Goal: Information Seeking & Learning: Learn about a topic

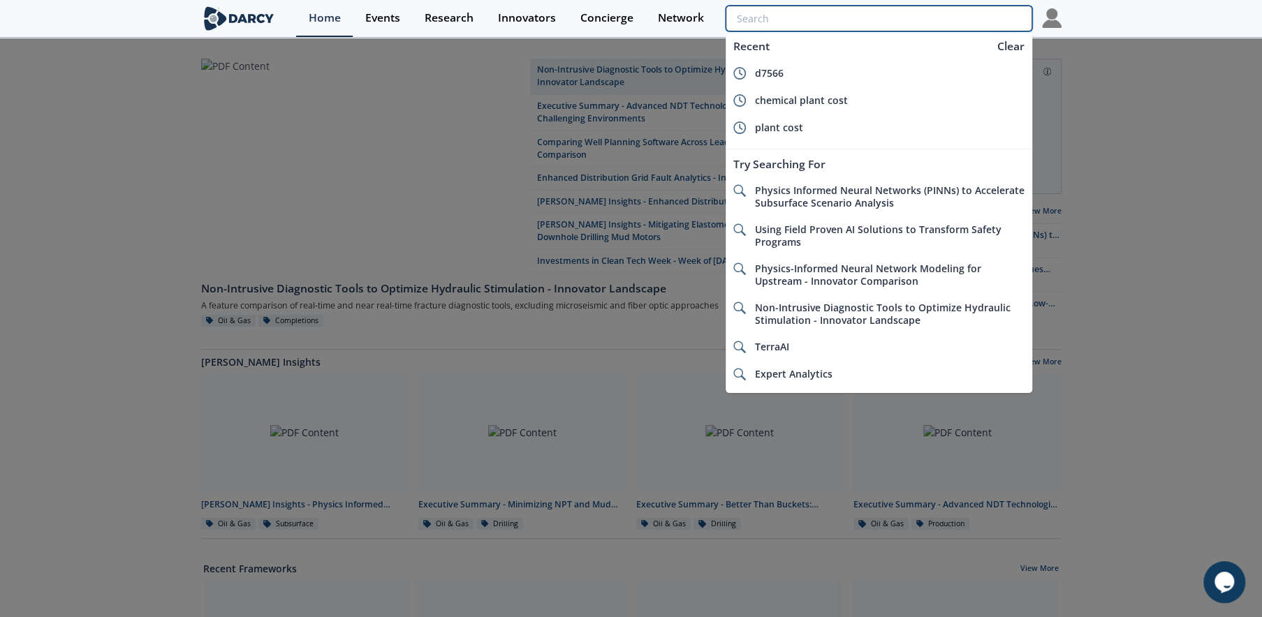
click at [929, 17] on input "search" at bounding box center [879, 19] width 306 height 26
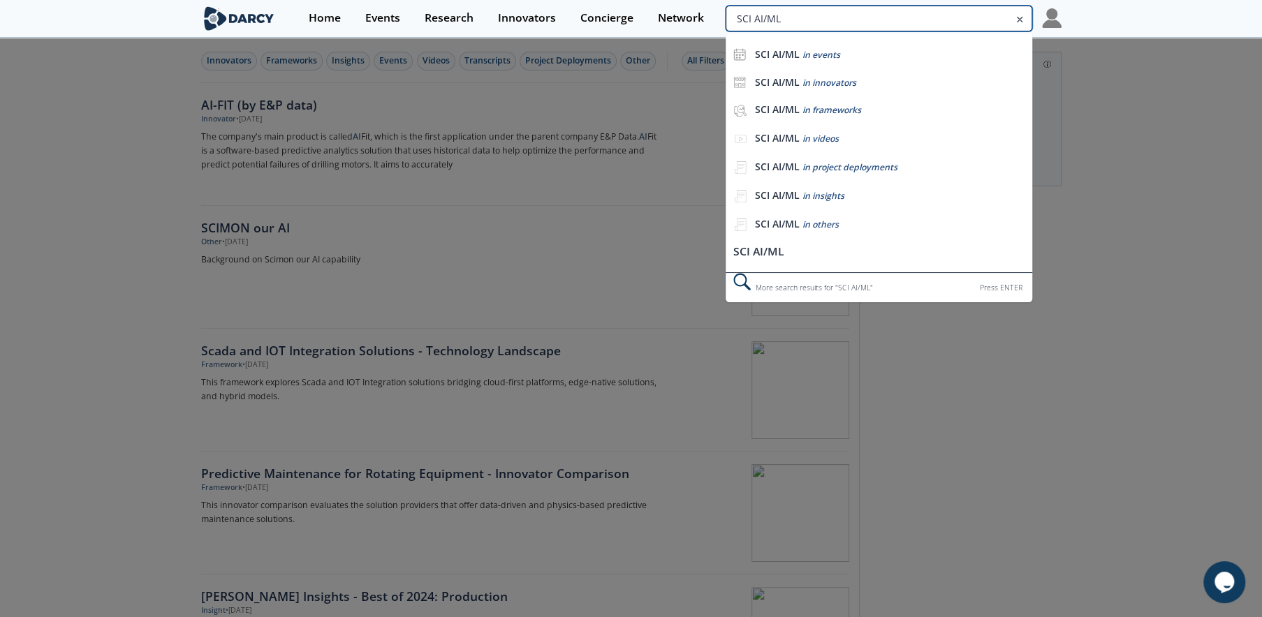
drag, startPoint x: 975, startPoint y: 17, endPoint x: 849, endPoint y: 15, distance: 126.4
click at [849, 15] on input "SCI AI/ML" at bounding box center [879, 19] width 306 height 26
type input "S"
type input "SCIML"
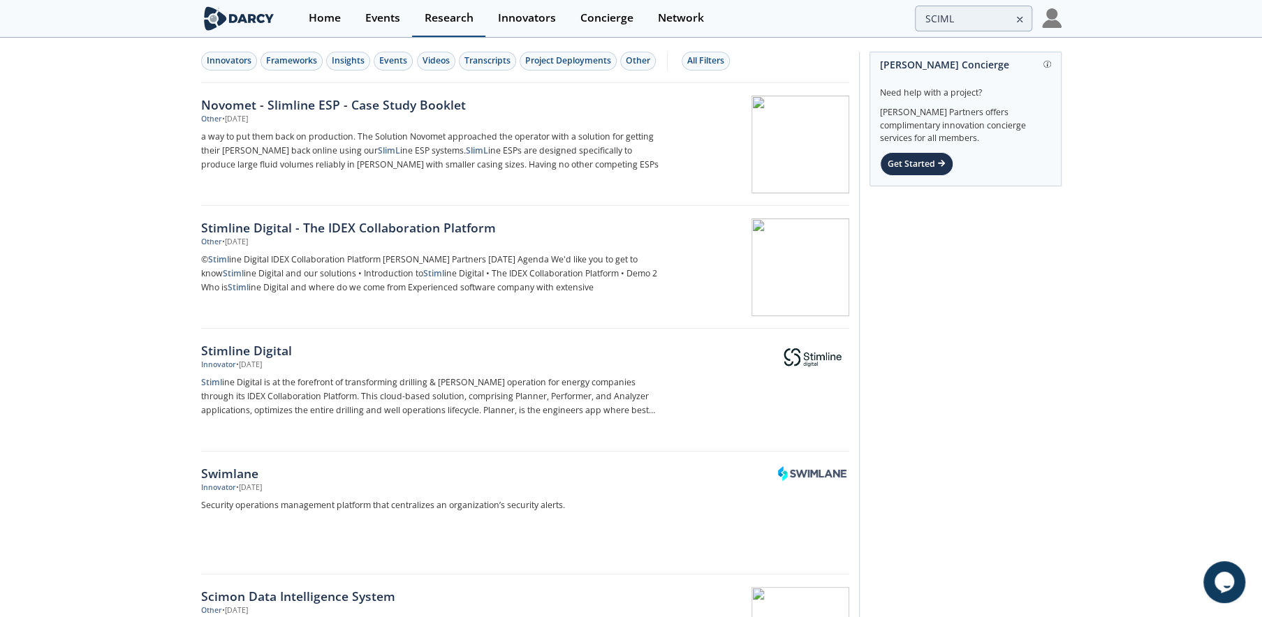
click at [451, 13] on div "Research" at bounding box center [449, 18] width 49 height 11
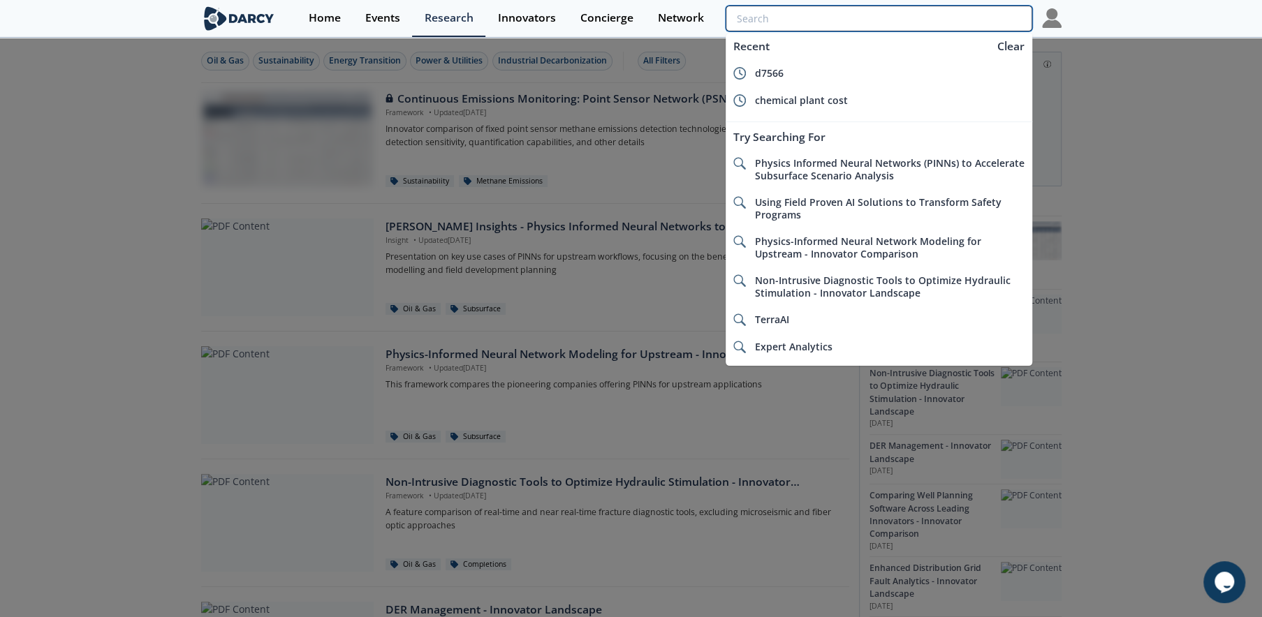
click at [971, 19] on input "search" at bounding box center [879, 19] width 306 height 26
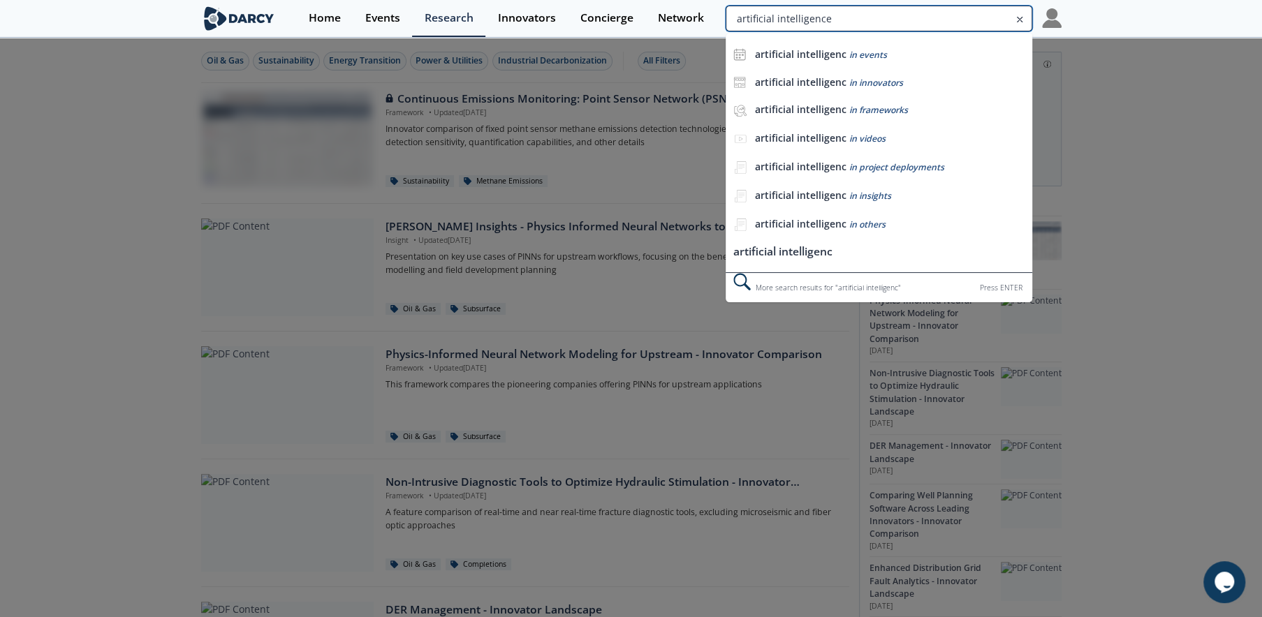
type input "artificial intelligence"
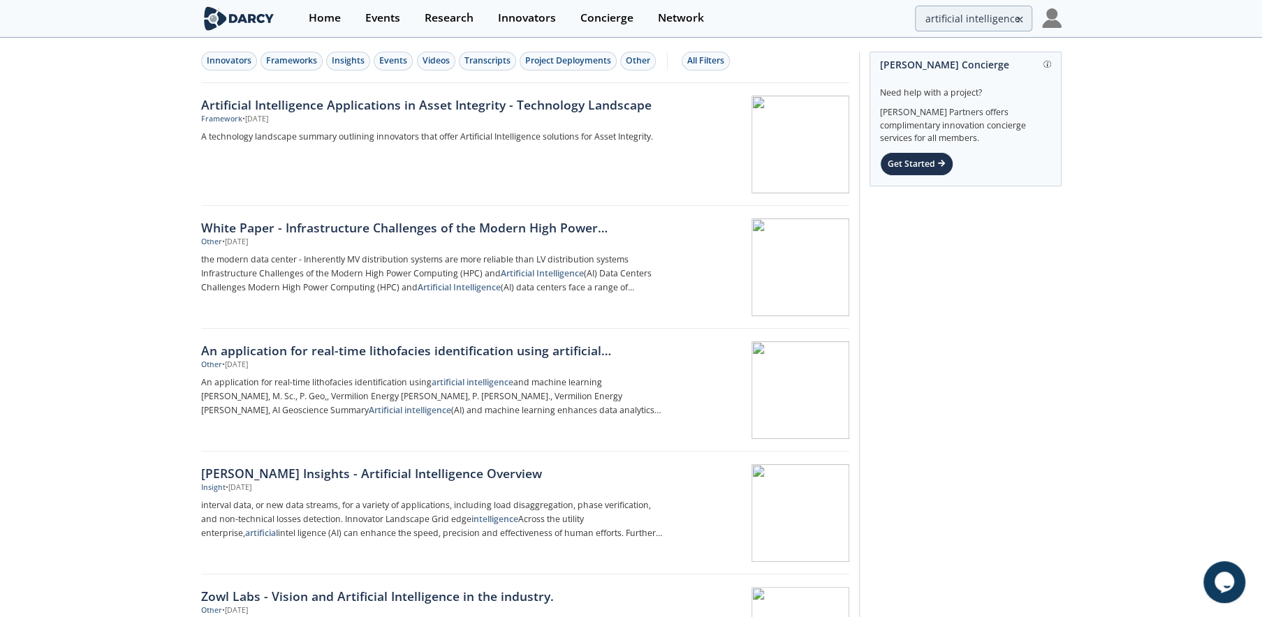
click at [1017, 16] on icon at bounding box center [1020, 19] width 10 height 17
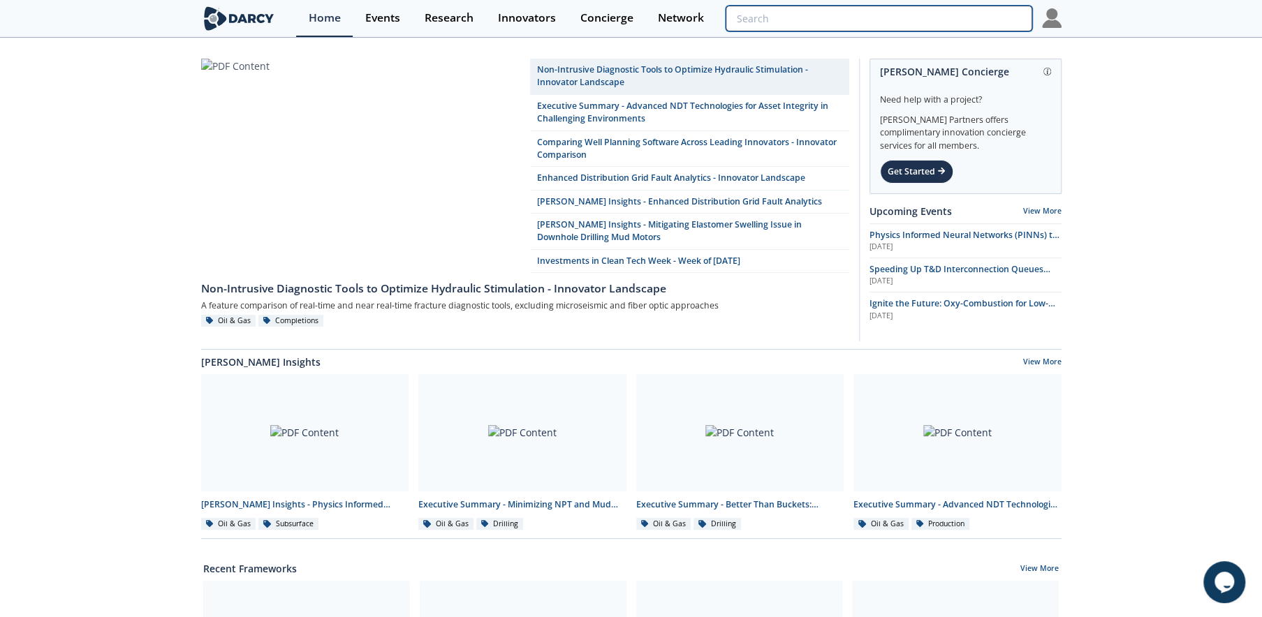
click at [927, 22] on input "search" at bounding box center [879, 19] width 306 height 26
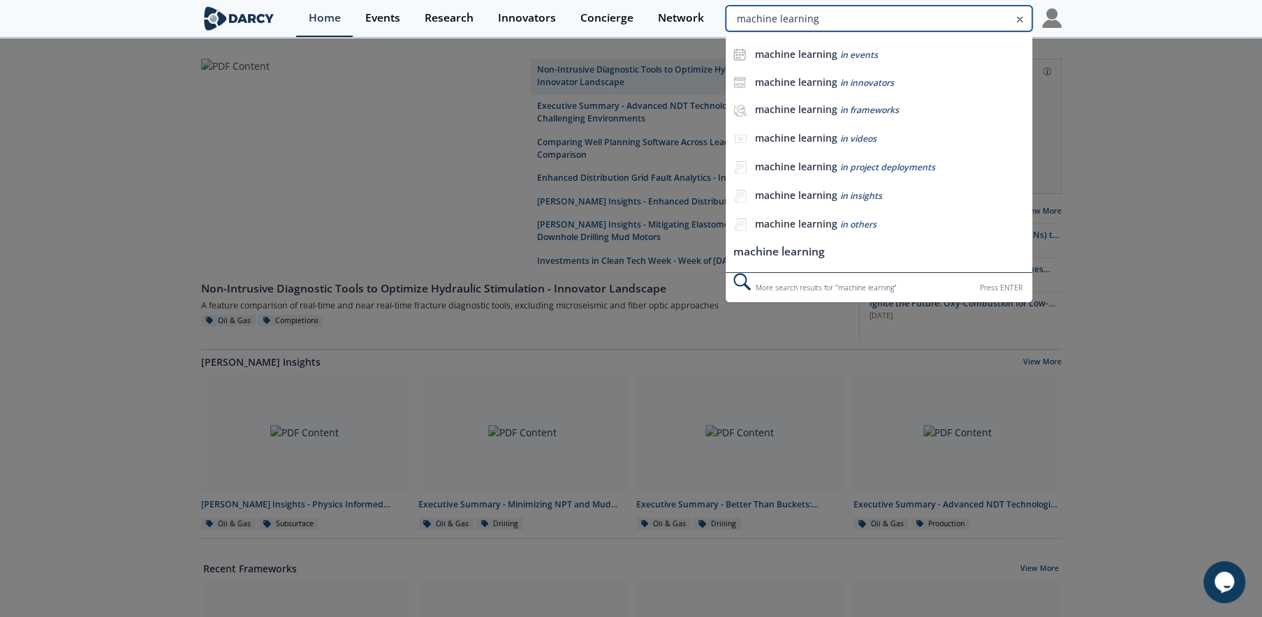
type input "machine learning"
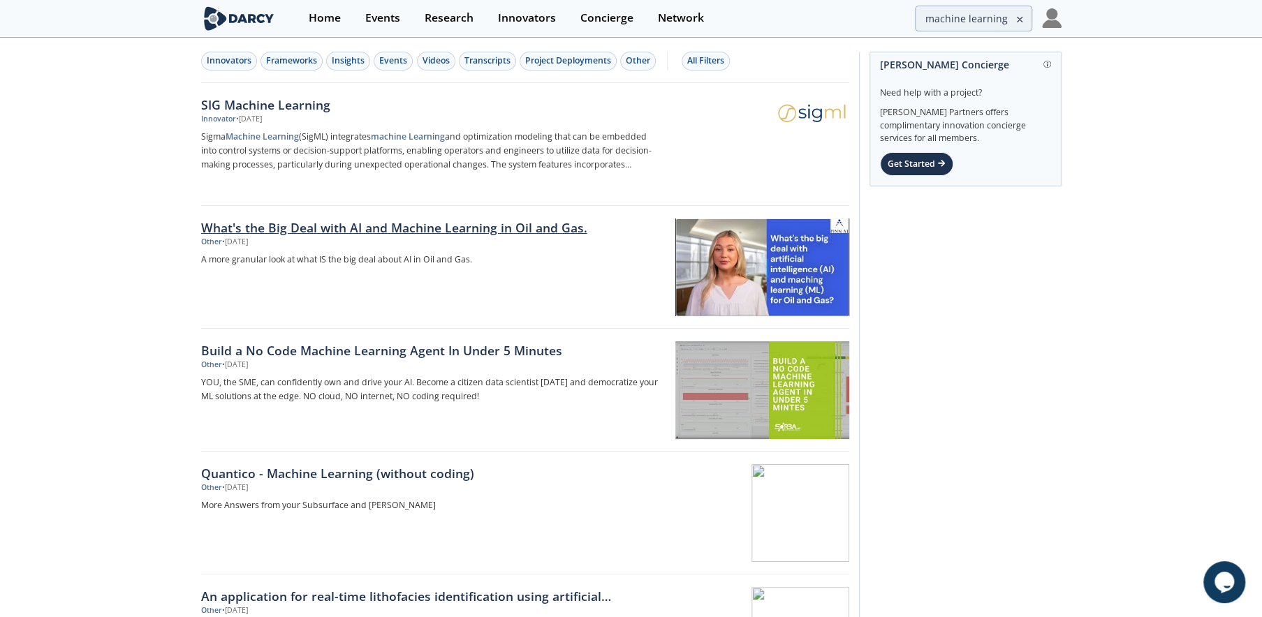
click at [323, 226] on div "What's the Big Deal with AI and Machine Learning in Oil and Gas." at bounding box center [432, 228] width 462 height 18
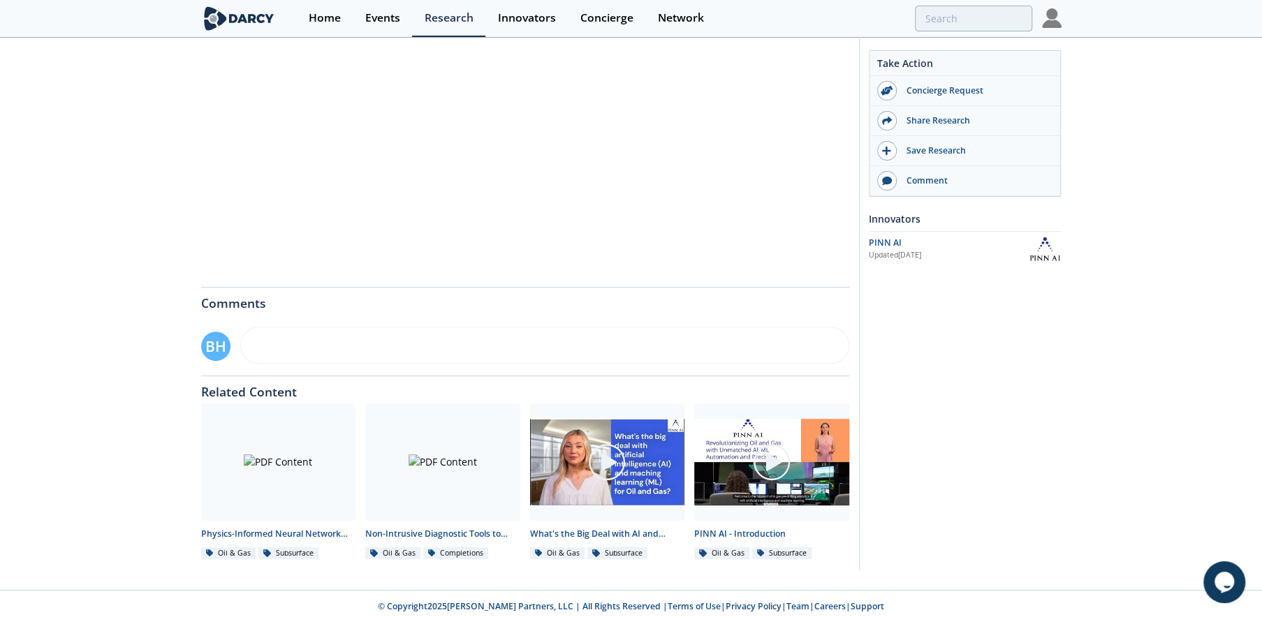
scroll to position [301, 0]
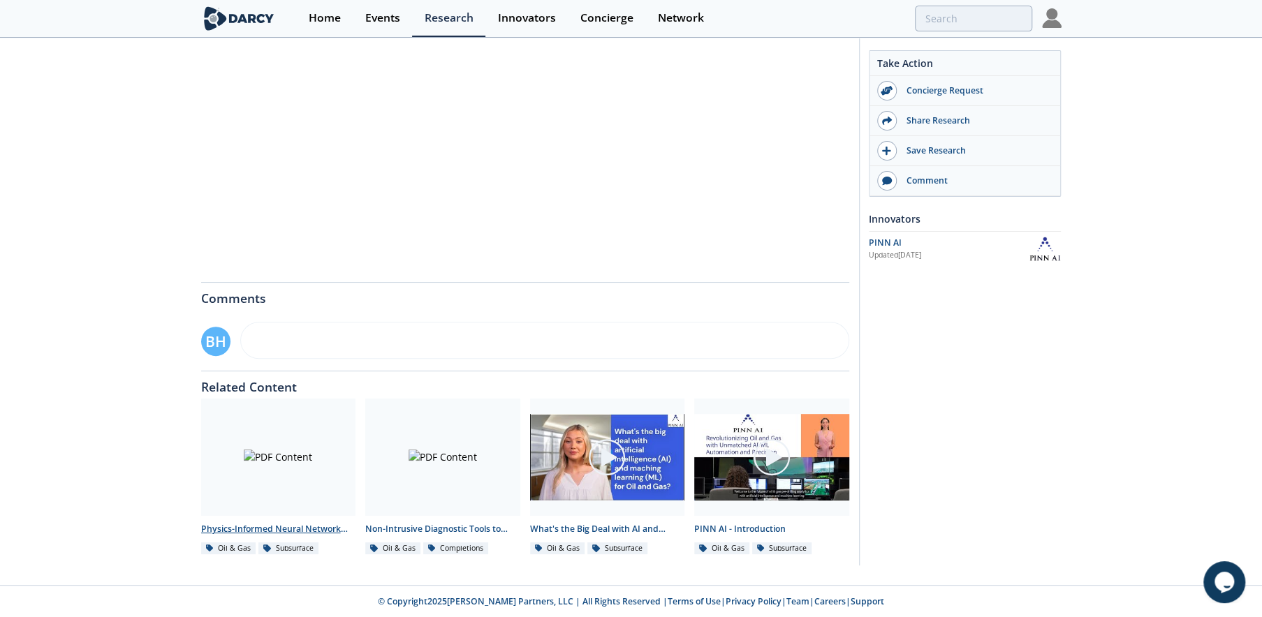
click at [298, 529] on div "Physics-Informed Neural Network Modeling for Upstream - Innovator Comparison" at bounding box center [278, 529] width 155 height 13
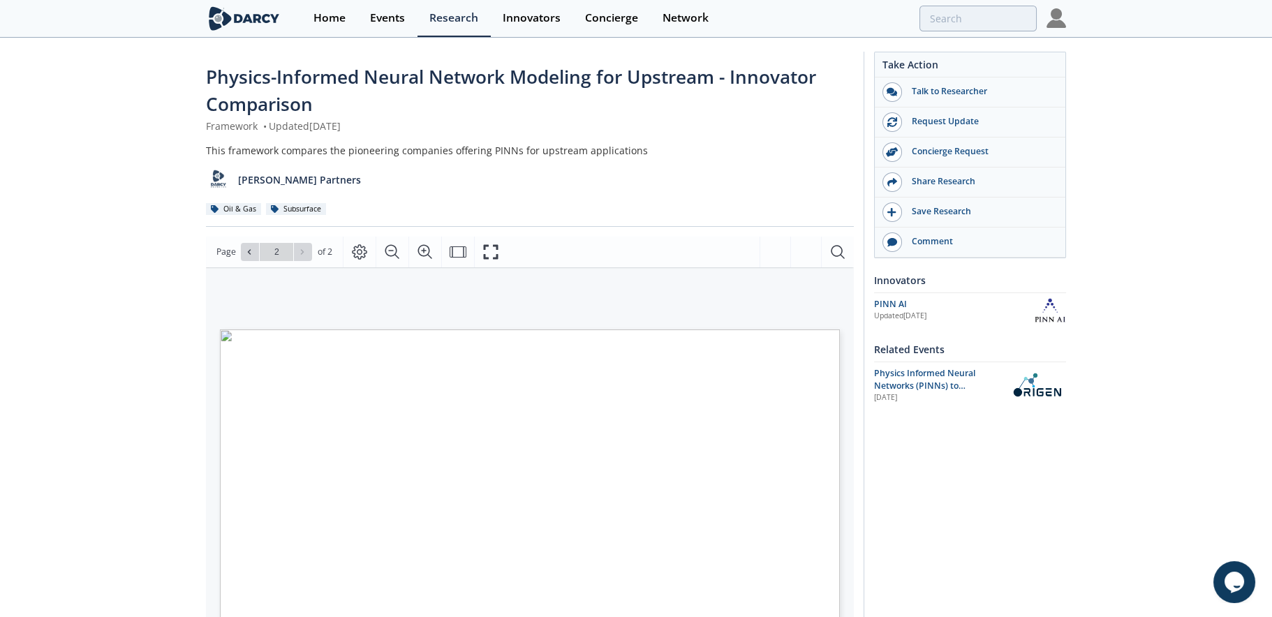
type input "1"
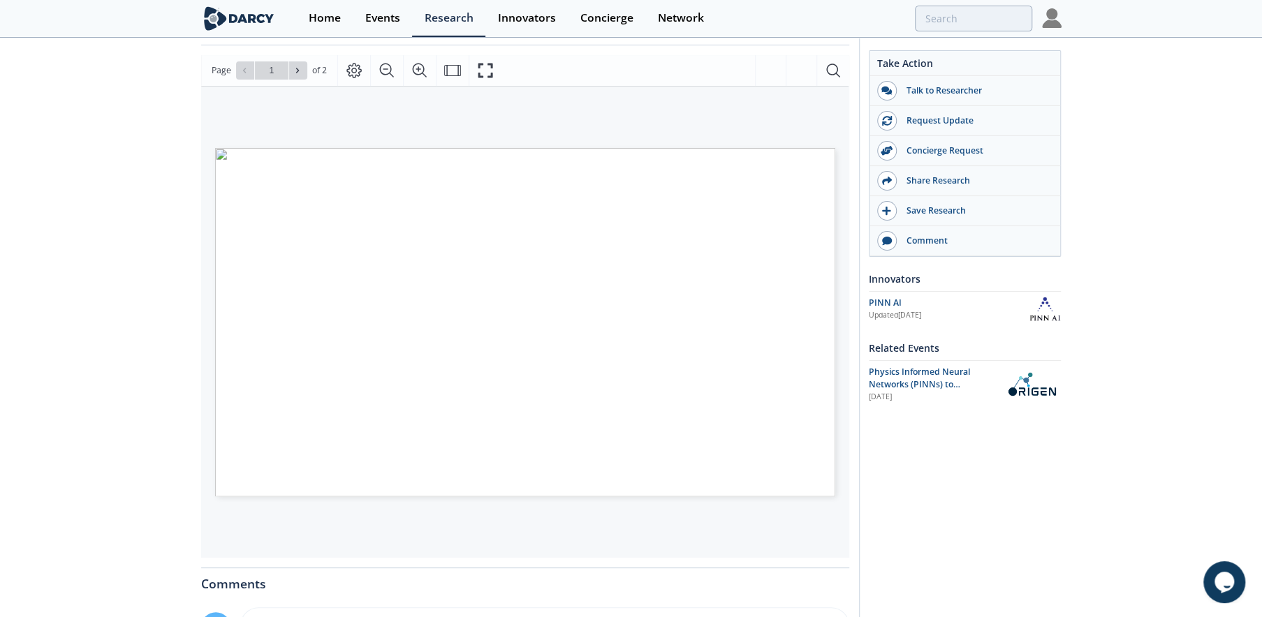
scroll to position [140, 0]
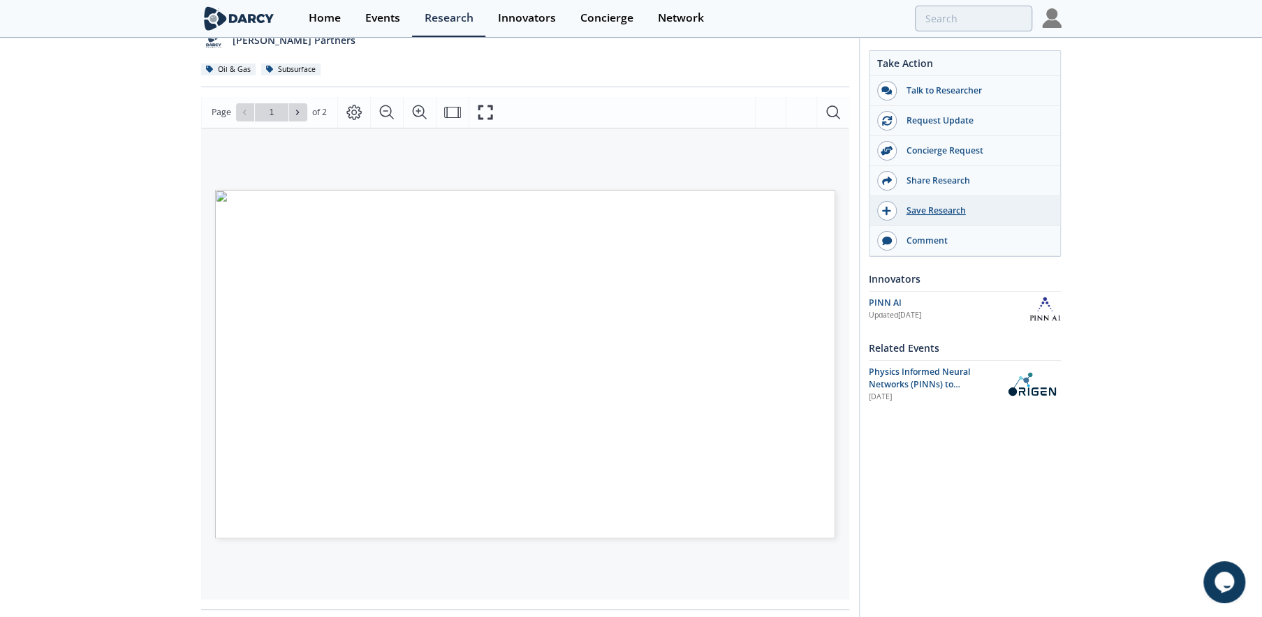
click at [921, 210] on div "Save Research" at bounding box center [975, 211] width 156 height 13
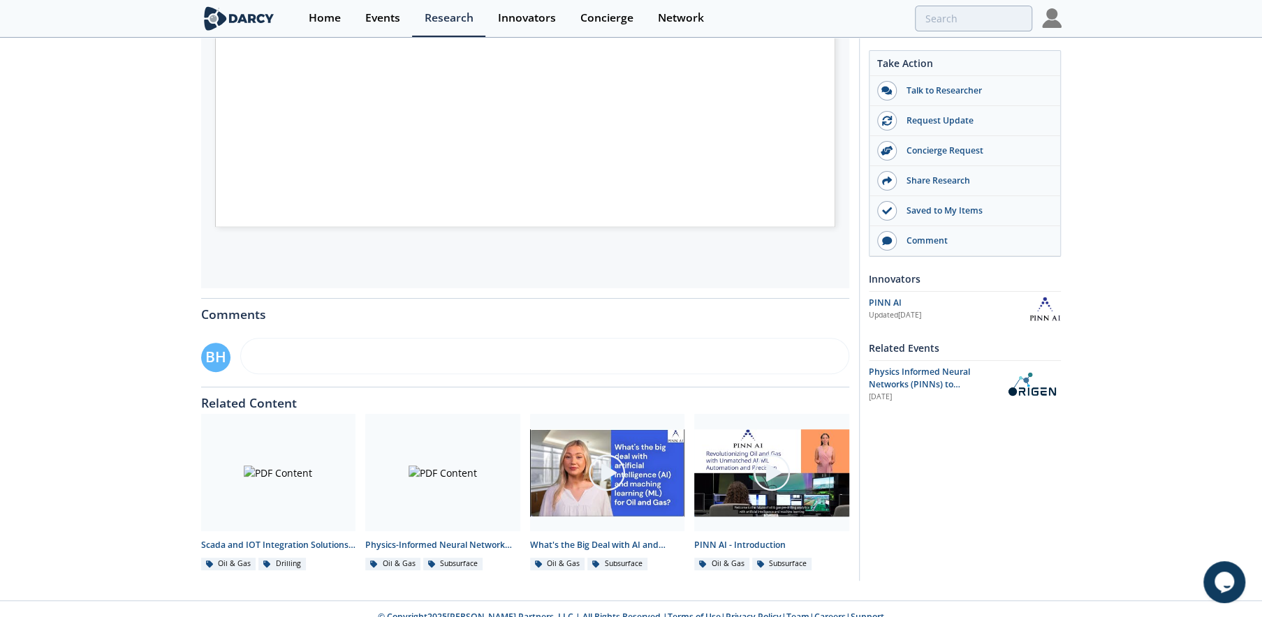
scroll to position [467, 0]
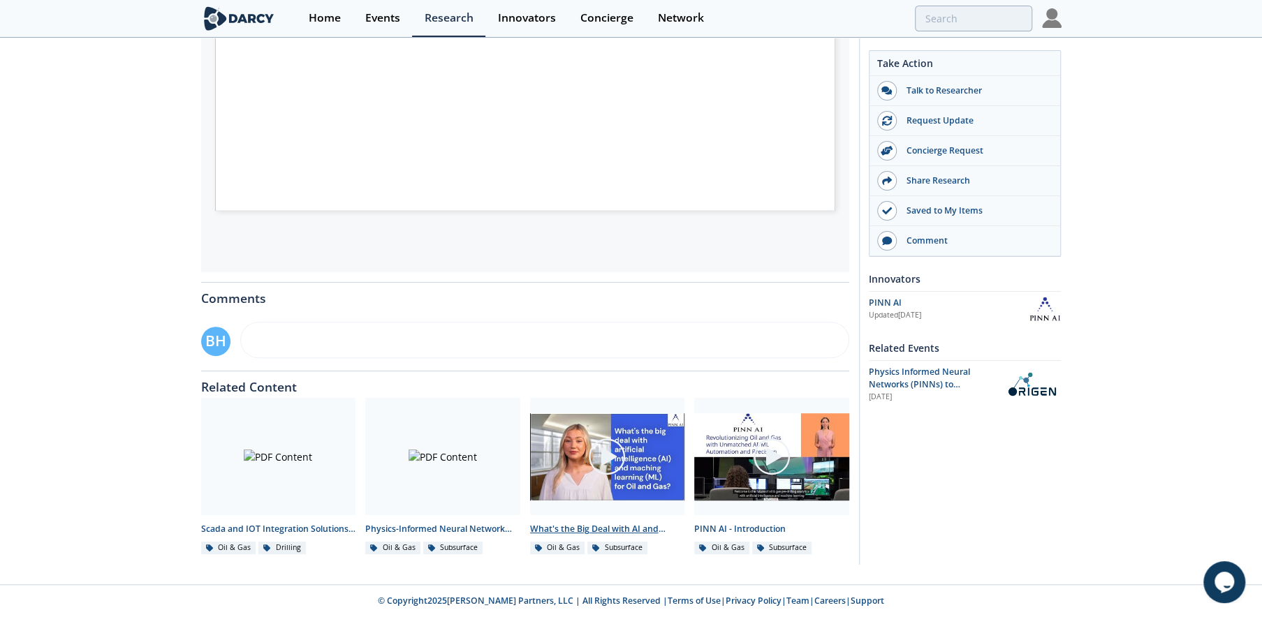
click at [603, 460] on img at bounding box center [606, 456] width 39 height 39
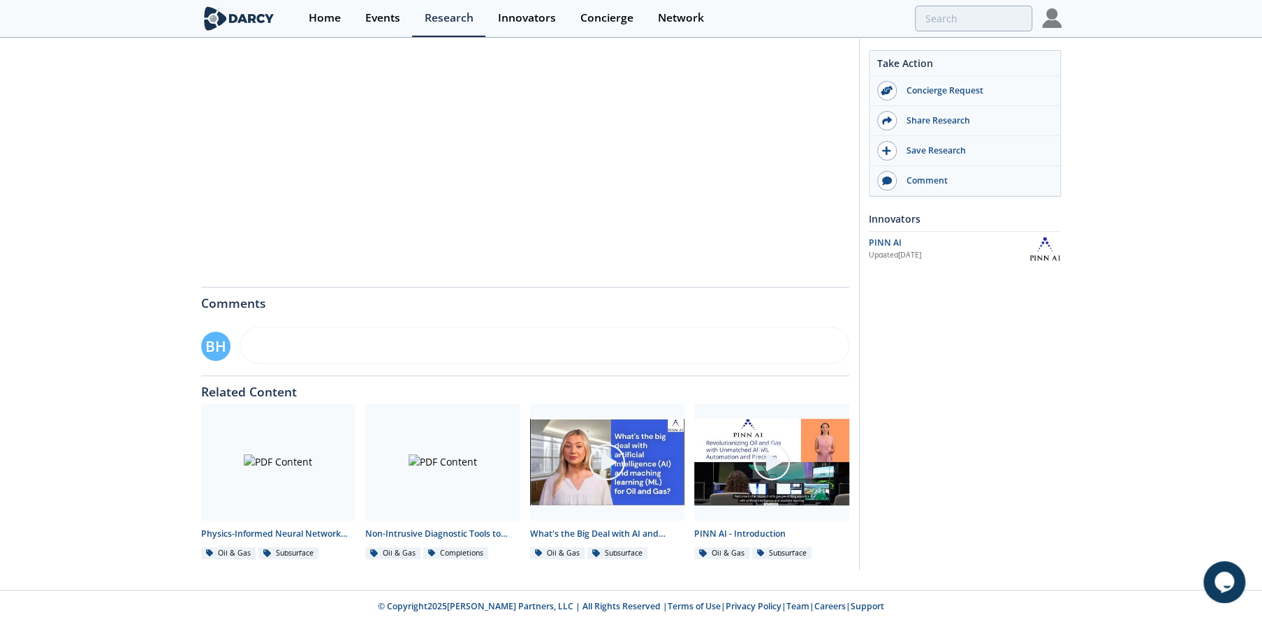
scroll to position [301, 0]
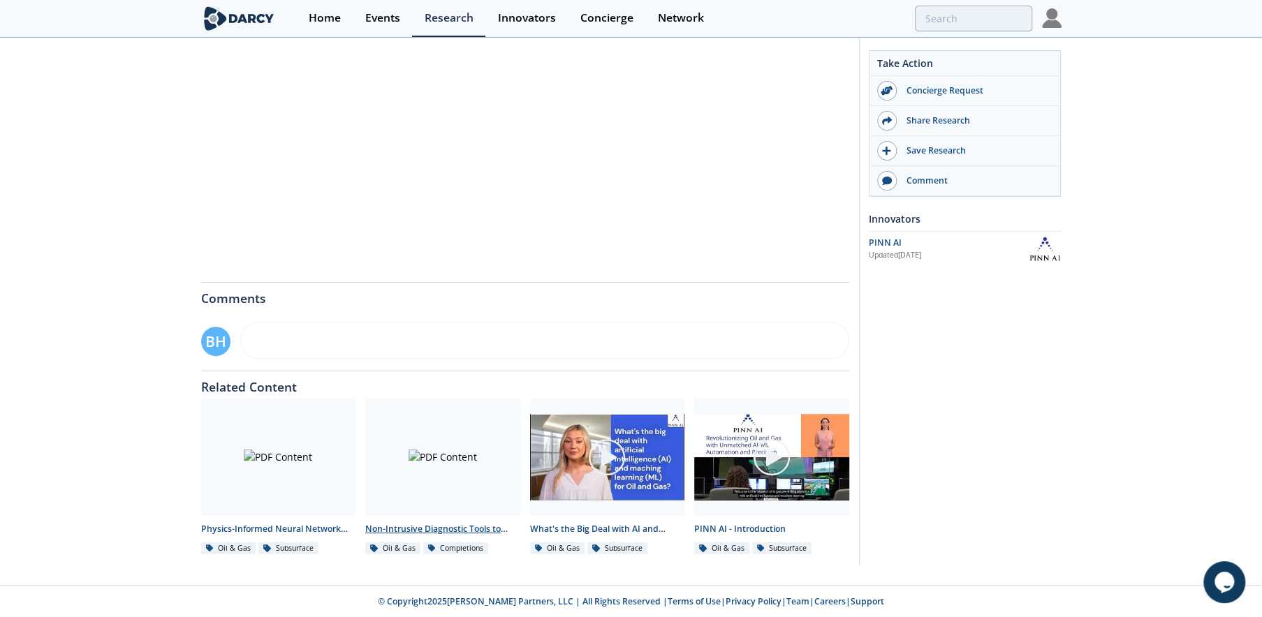
click at [425, 527] on div "Non-Intrusive Diagnostic Tools to Optimize Hydraulic Stimulation - Innovator La…" at bounding box center [442, 529] width 155 height 13
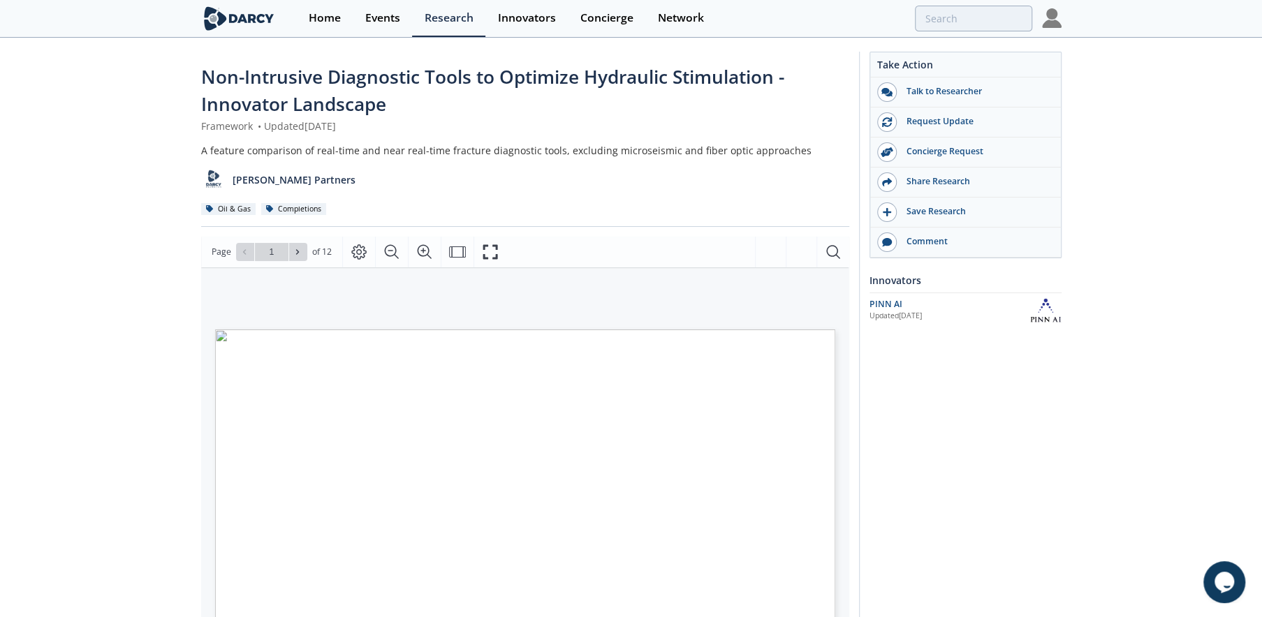
click at [1048, 15] on img at bounding box center [1052, 18] width 20 height 20
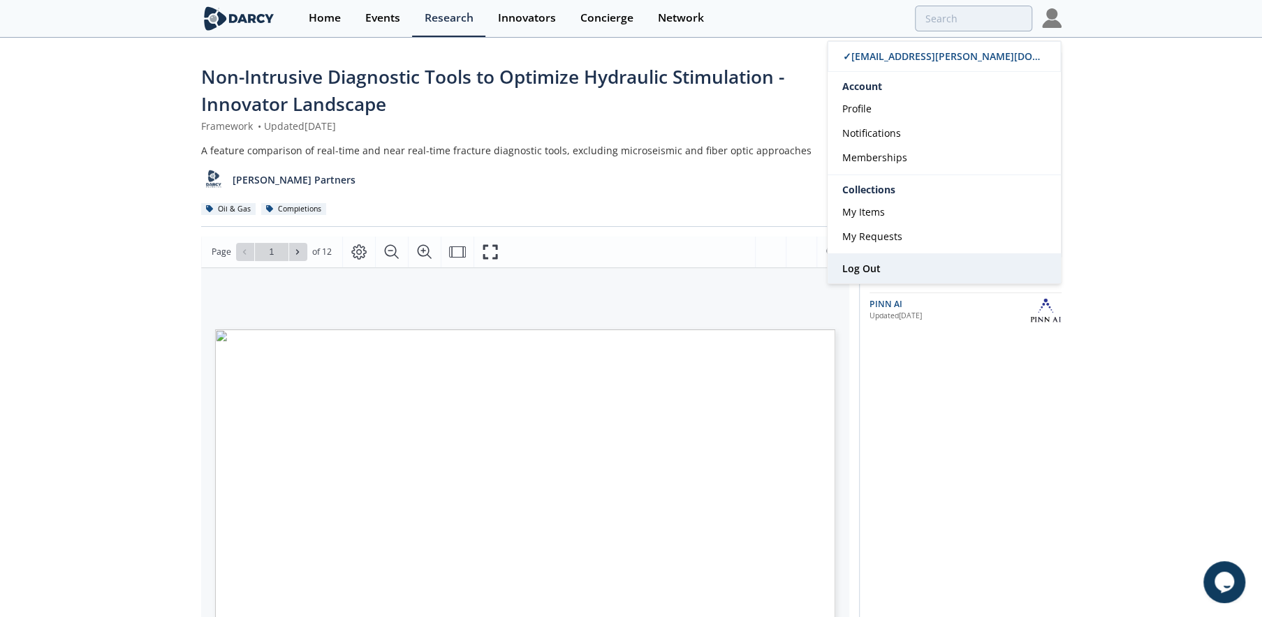
click at [883, 263] on link "Log Out" at bounding box center [944, 268] width 233 height 29
